Goal: Navigation & Orientation: Find specific page/section

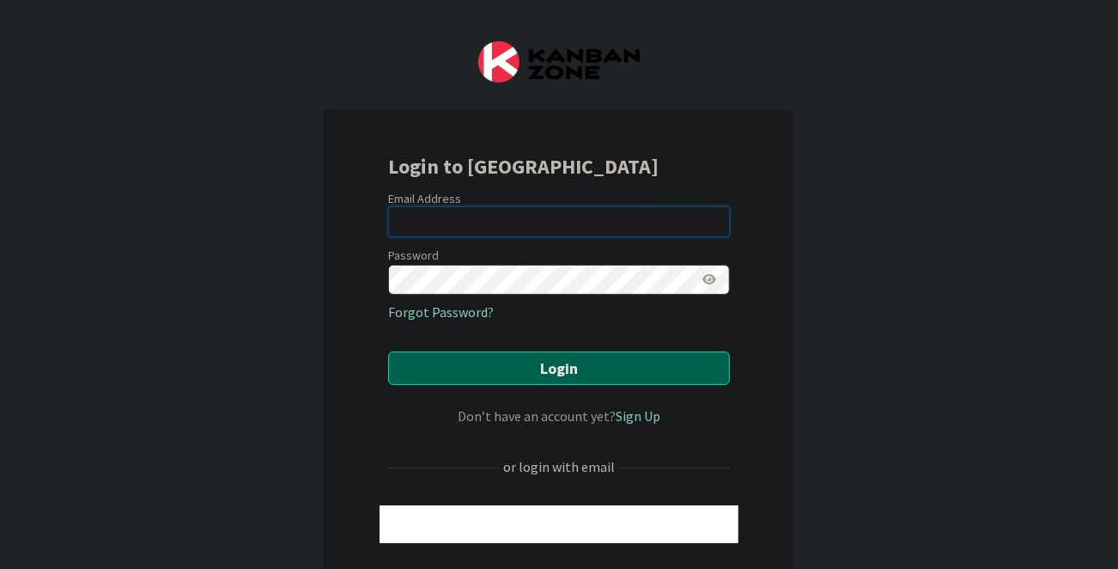
type input "[EMAIL_ADDRESS][DOMAIN_NAME]"
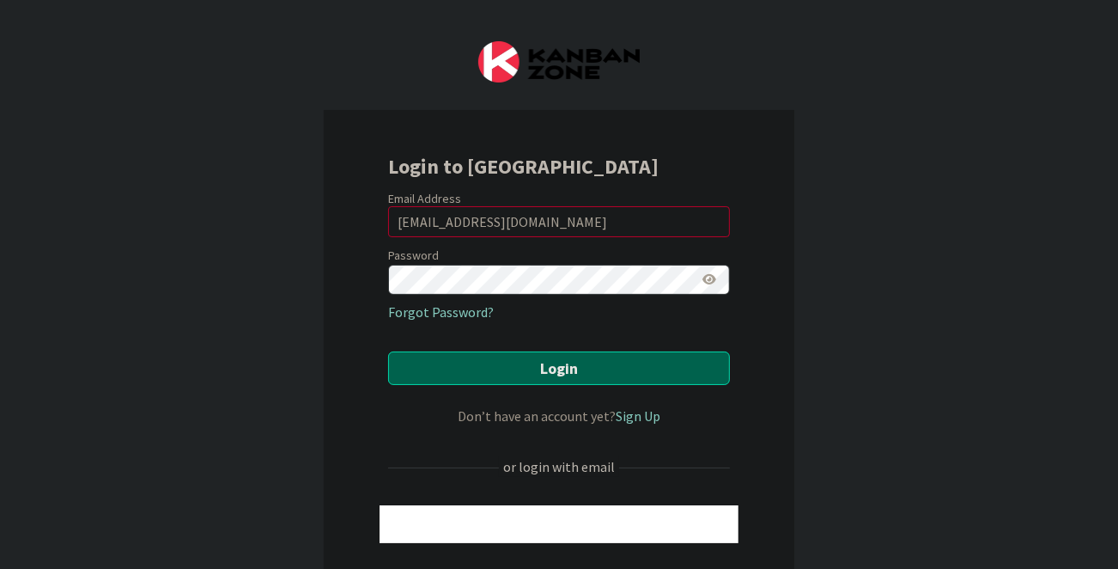
click at [568, 363] on button "Login" at bounding box center [559, 368] width 342 height 34
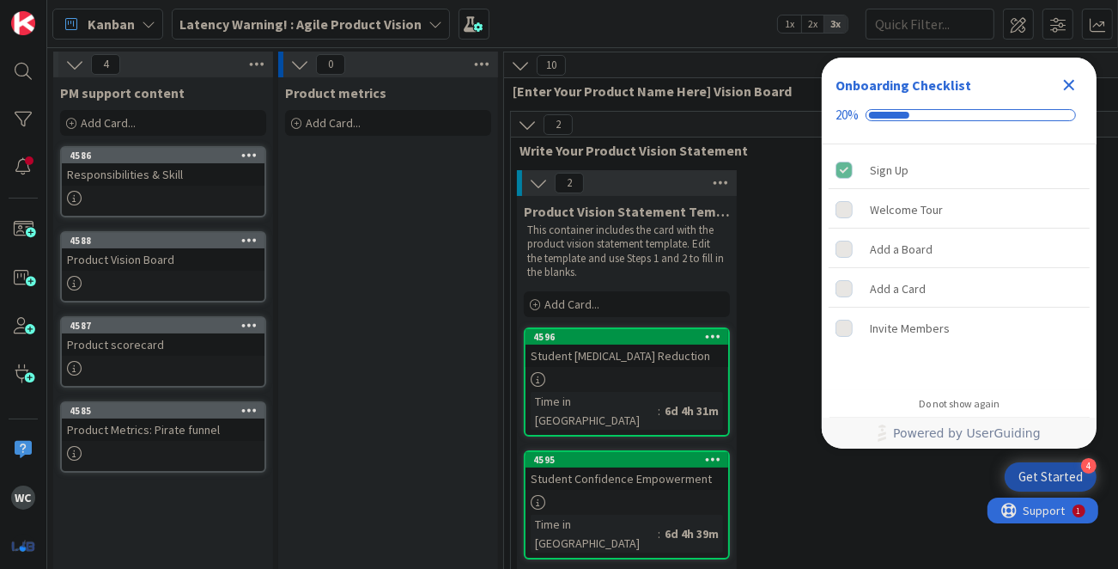
scroll to position [1, 0]
click at [288, 32] on span "Latency Warning! : Agile Product Vision" at bounding box center [301, 24] width 242 height 21
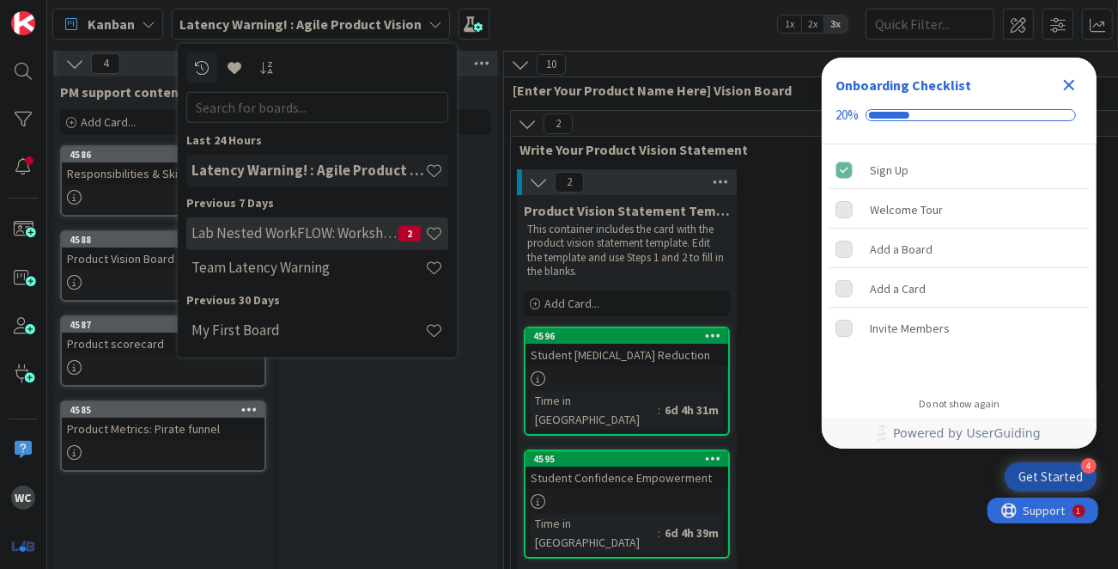
click at [292, 234] on h4 "Lab Nested WorkFLOW: Workshop" at bounding box center [295, 232] width 207 height 17
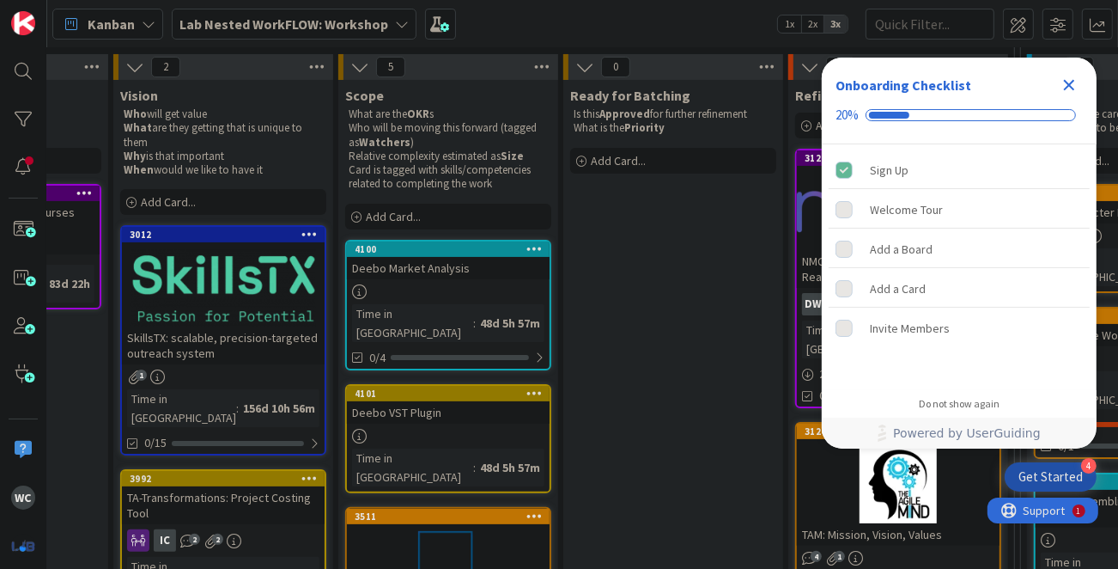
scroll to position [186, 399]
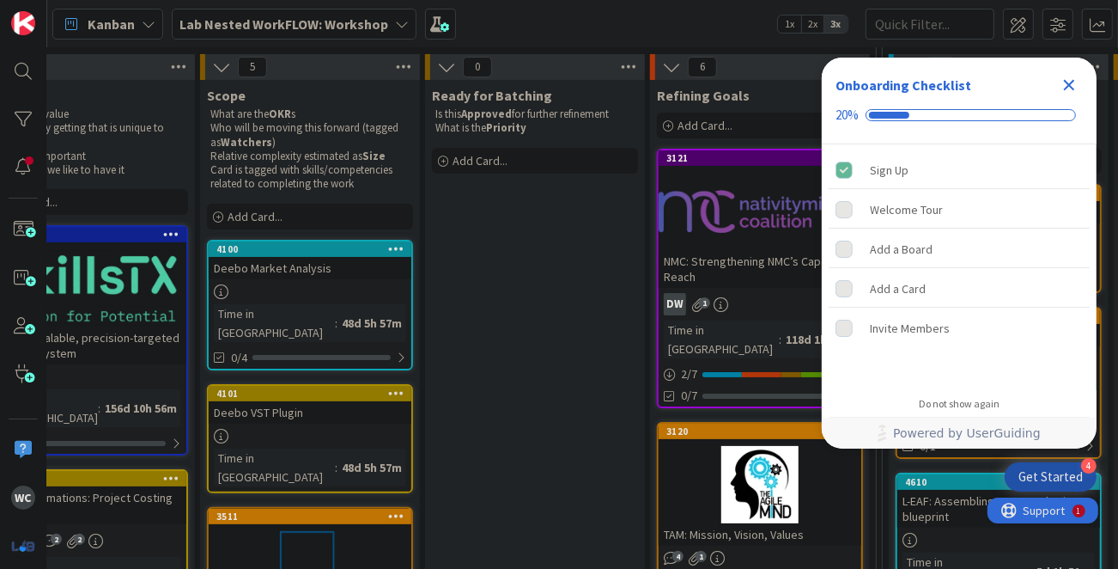
click at [336, 25] on b "Lab Nested WorkFLOW: Workshop" at bounding box center [284, 23] width 209 height 17
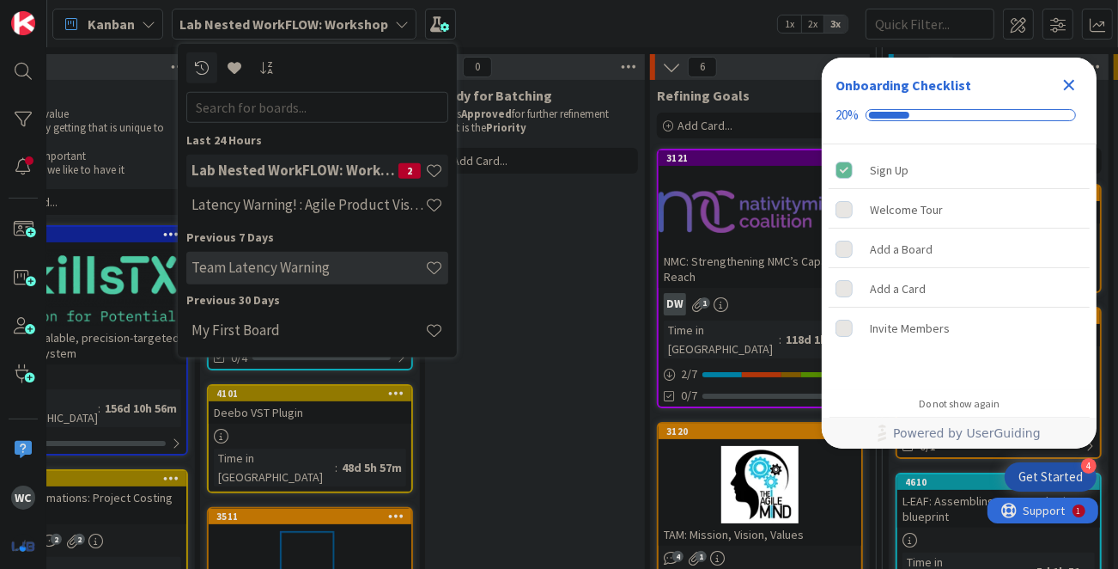
click at [296, 268] on h4 "Team Latency Warning" at bounding box center [309, 267] width 234 height 17
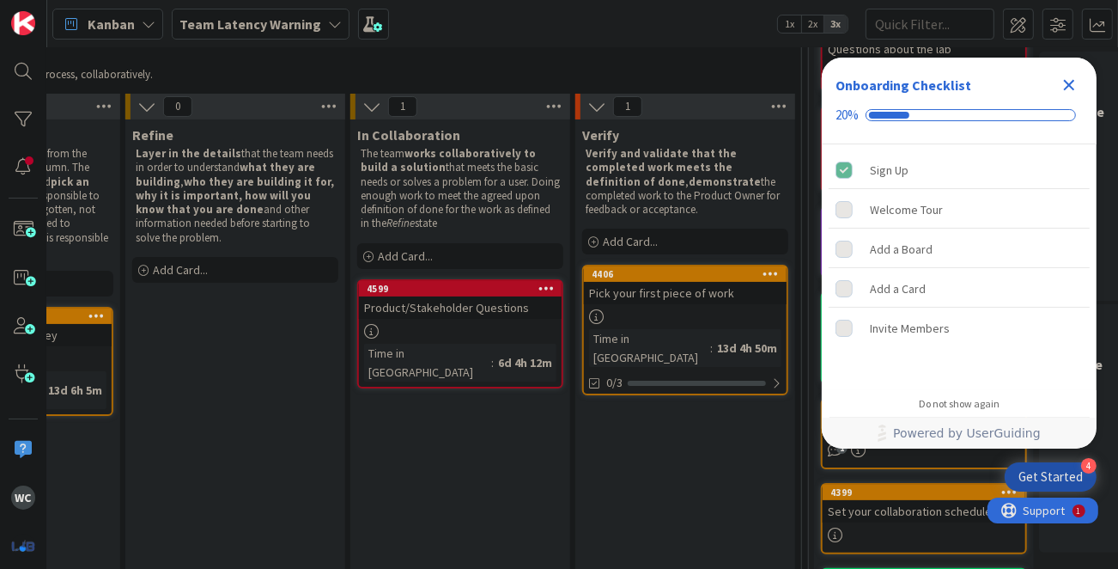
scroll to position [146, 628]
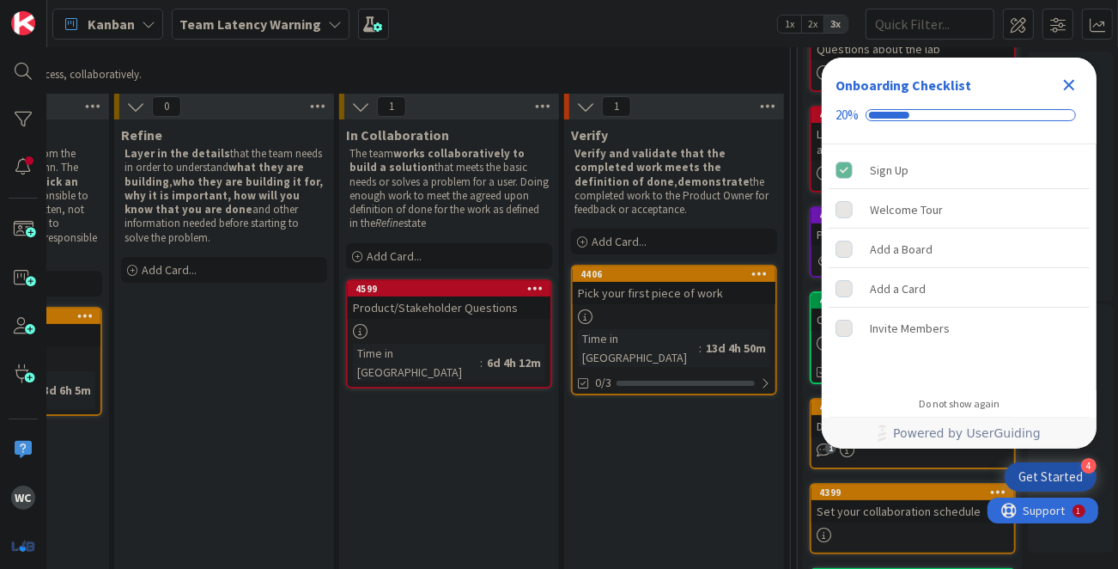
click at [457, 325] on div at bounding box center [449, 331] width 203 height 15
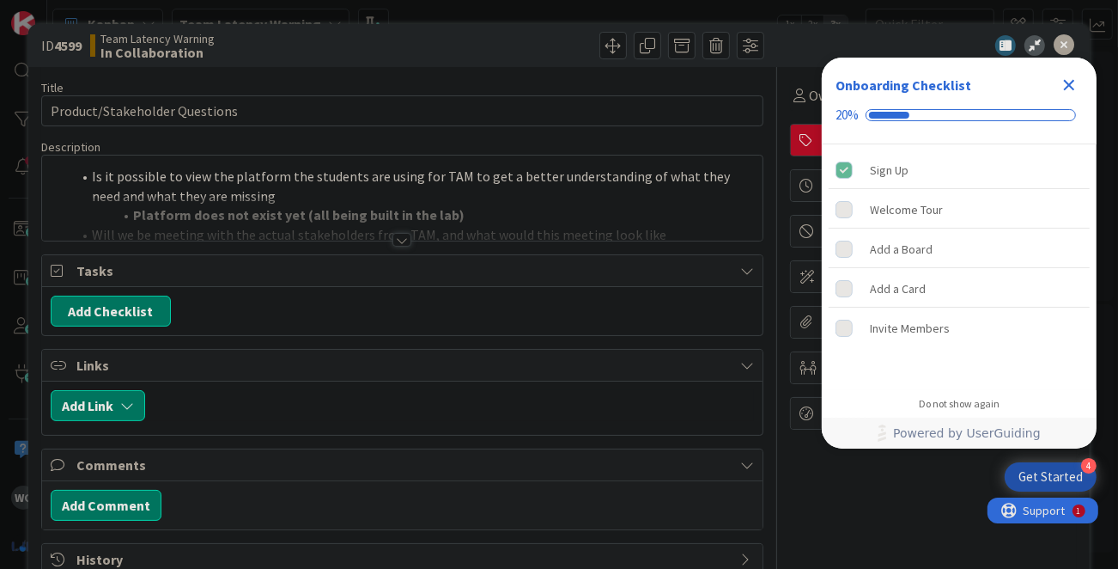
click at [414, 232] on div at bounding box center [403, 219] width 722 height 44
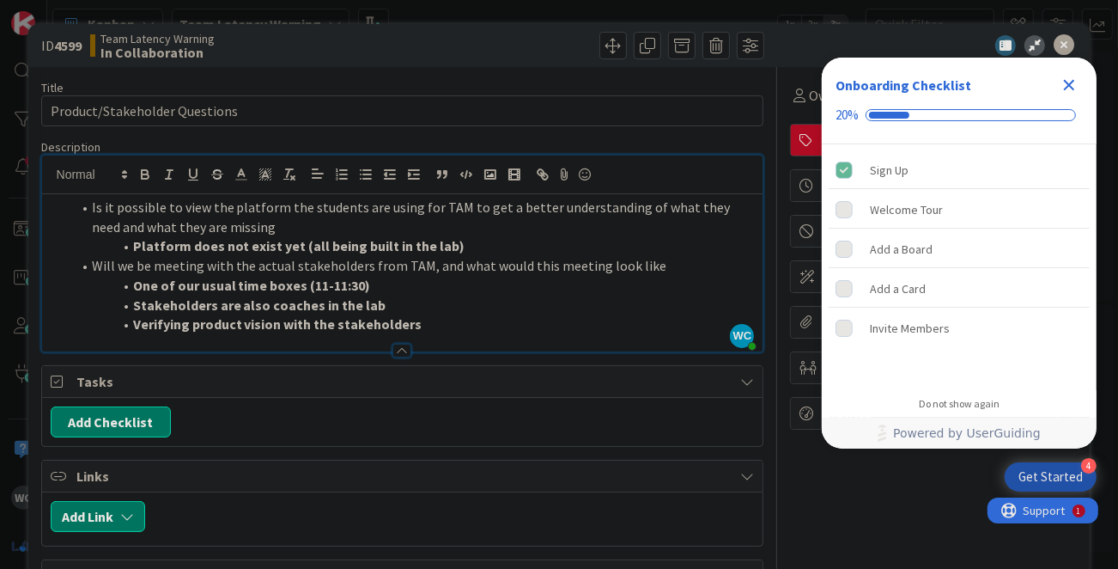
click at [1065, 81] on icon "Close Checklist" at bounding box center [1069, 85] width 11 height 11
